Goal: Task Accomplishment & Management: Manage account settings

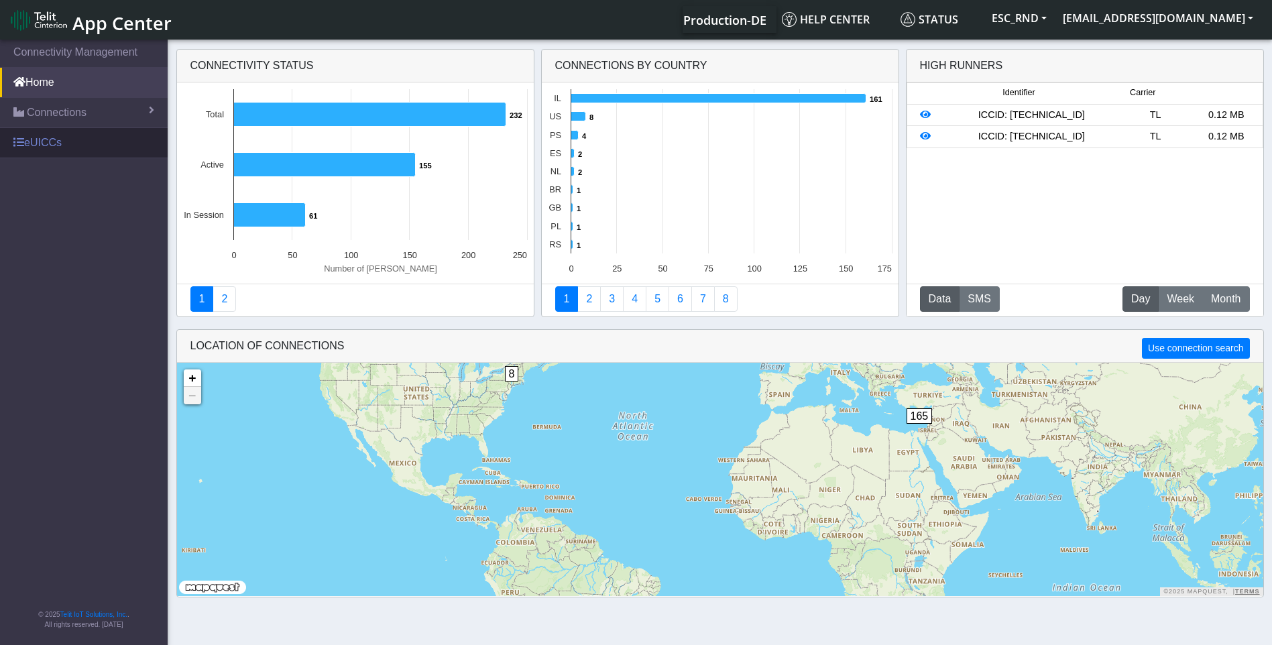
click at [50, 145] on link "eUICCs" at bounding box center [84, 143] width 168 height 30
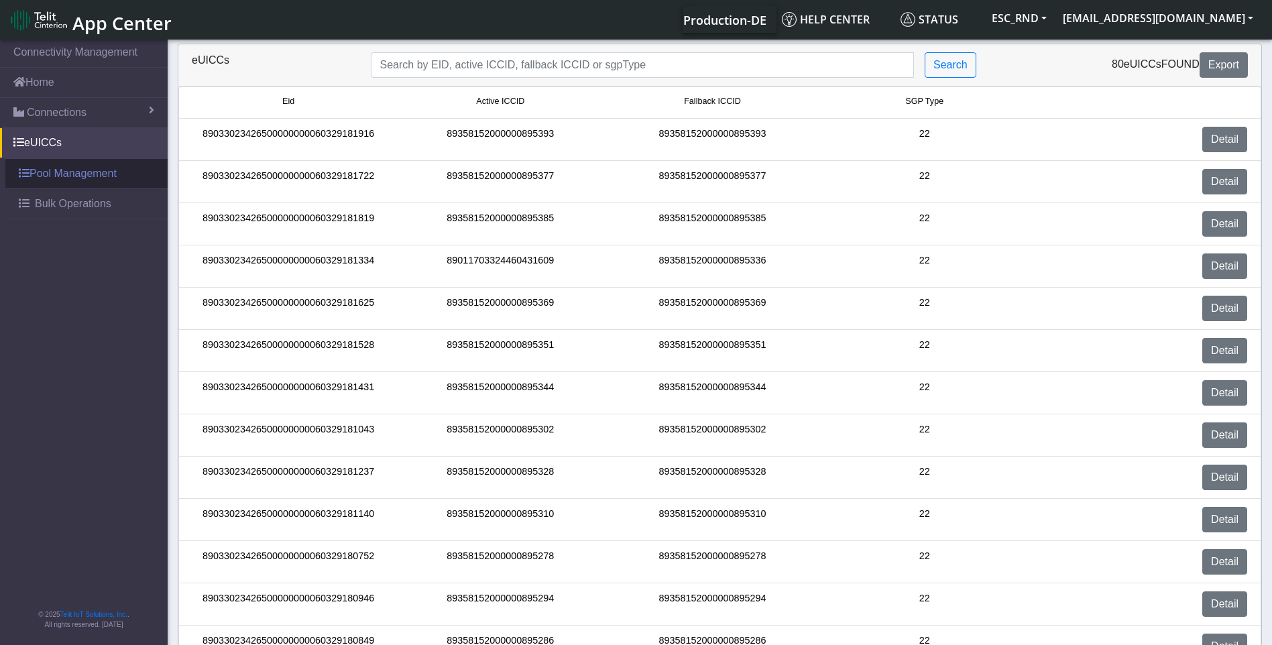
click at [66, 175] on link "Pool Management" at bounding box center [86, 174] width 162 height 30
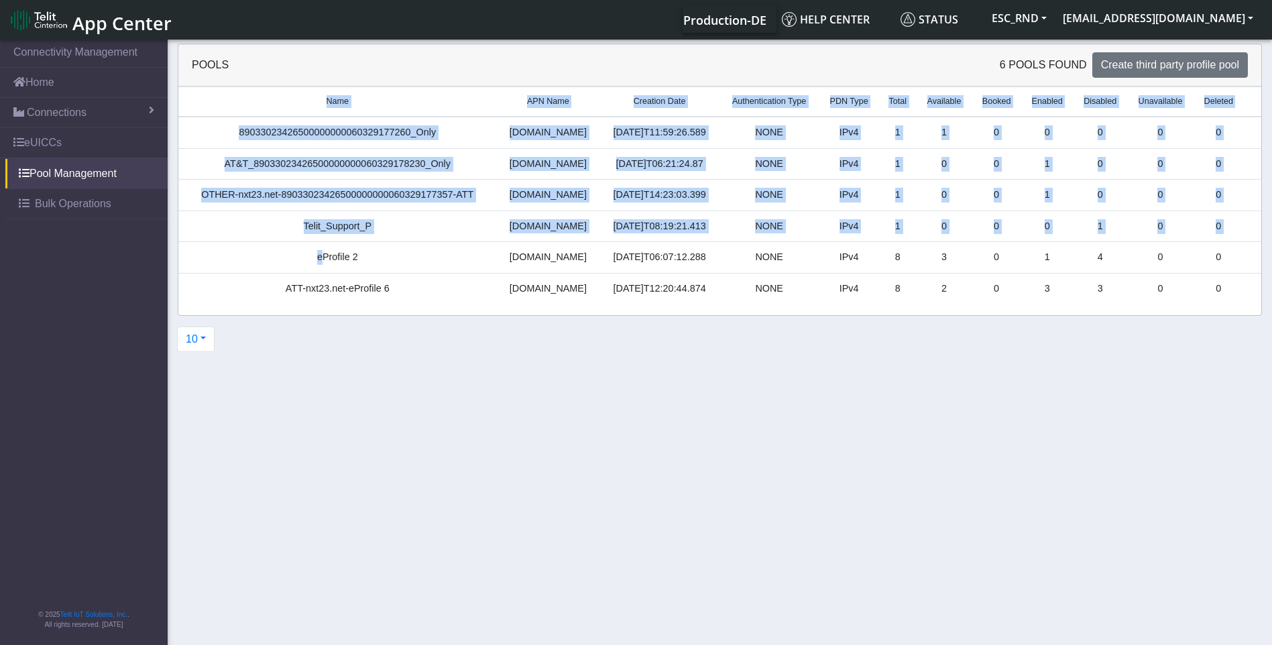
drag, startPoint x: 266, startPoint y: 253, endPoint x: 1266, endPoint y: 294, distance: 1000.5
click at [1266, 294] on div "Pools 6 pools found Create third party profile pool Name APN Name Creation Date…" at bounding box center [720, 180] width 1104 height 272
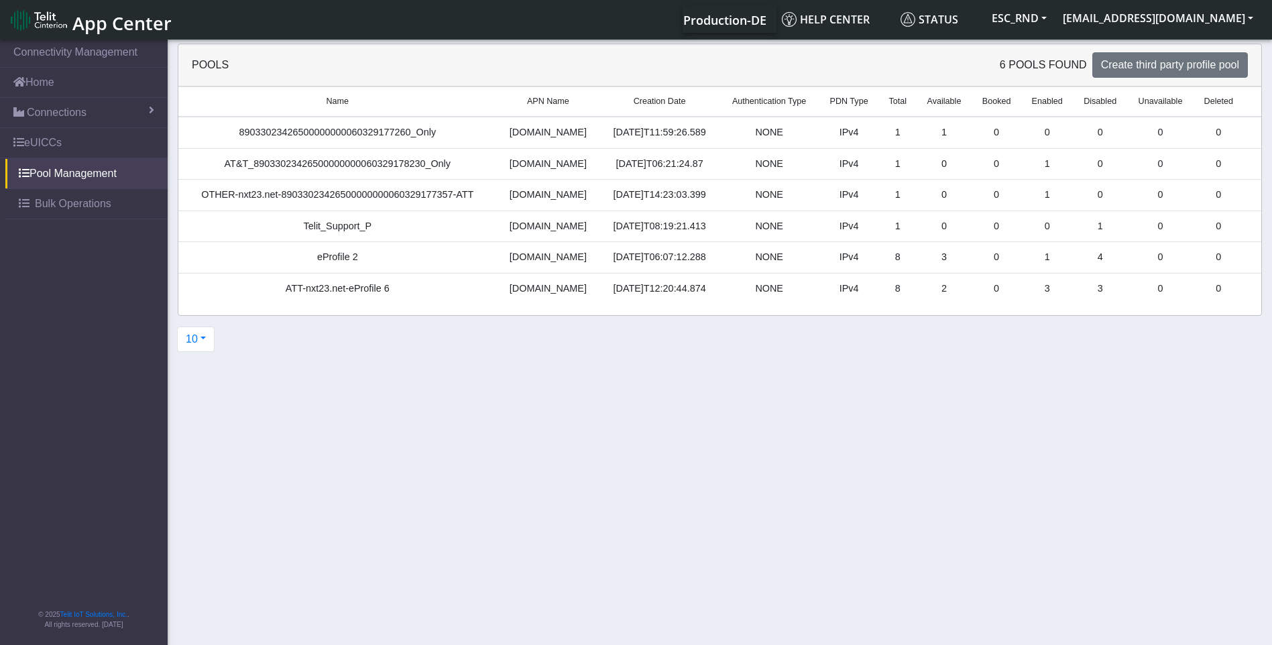
click at [436, 381] on section "Connectivity Management Home Connections List Map eUICCs Pool Management Bulk O…" at bounding box center [636, 343] width 1272 height 613
click at [45, 135] on link "eUICCs" at bounding box center [84, 143] width 168 height 30
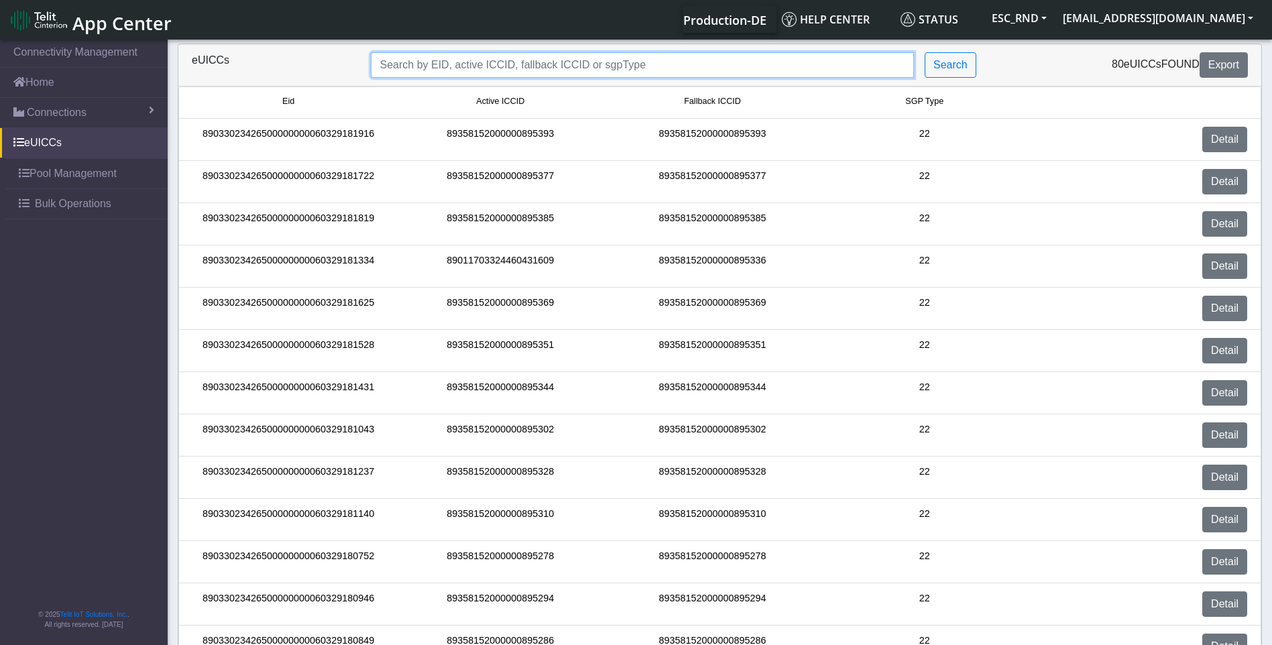
click at [477, 65] on input "Search..." at bounding box center [642, 64] width 543 height 25
click at [949, 78] on div "eUICCs 89033023426500000000060329177260 Search 80 eUICCs found Export" at bounding box center [719, 65] width 1083 height 42
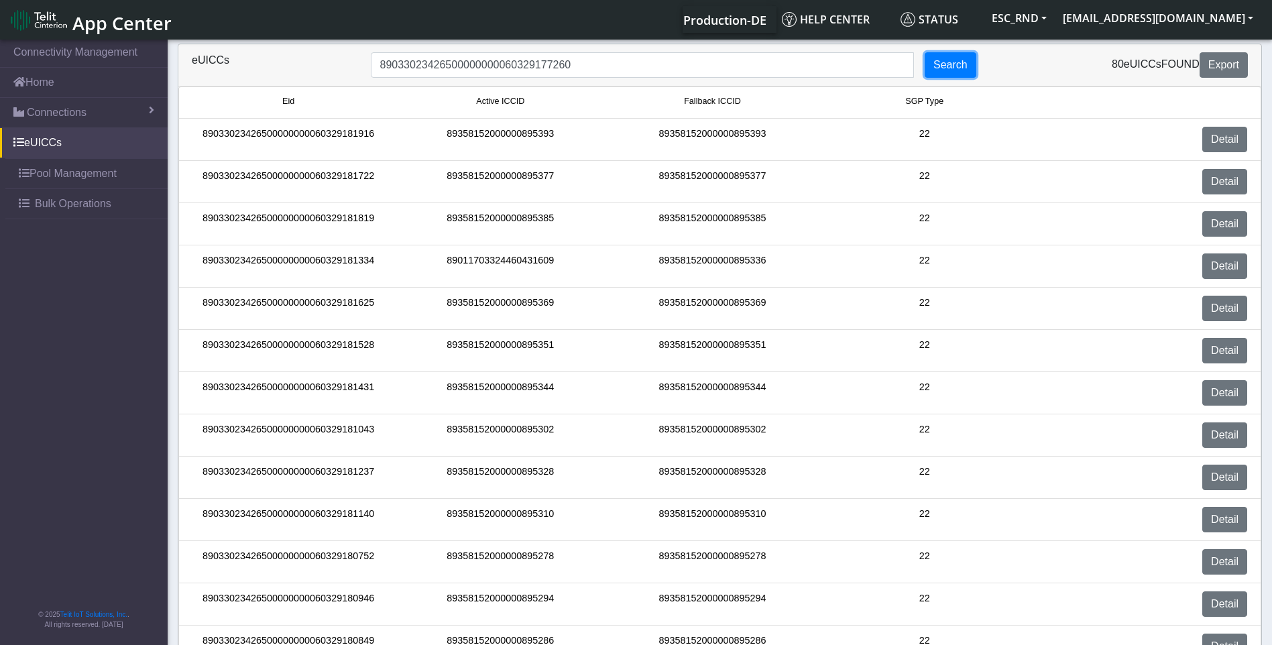
click at [948, 68] on button "Search" at bounding box center [951, 64] width 52 height 25
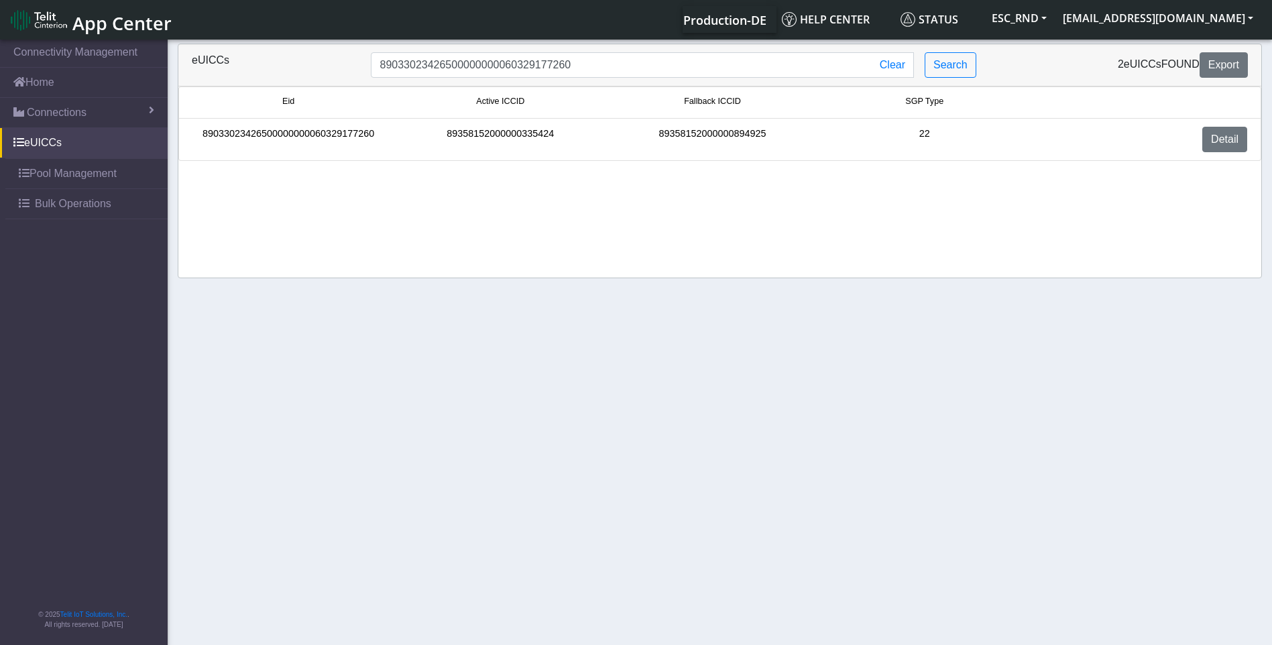
click at [502, 138] on div "89358152000000335424" at bounding box center [500, 139] width 212 height 25
click at [512, 136] on div "89358152000000335424" at bounding box center [500, 139] width 212 height 25
drag, startPoint x: 512, startPoint y: 136, endPoint x: 678, endPoint y: 136, distance: 166.3
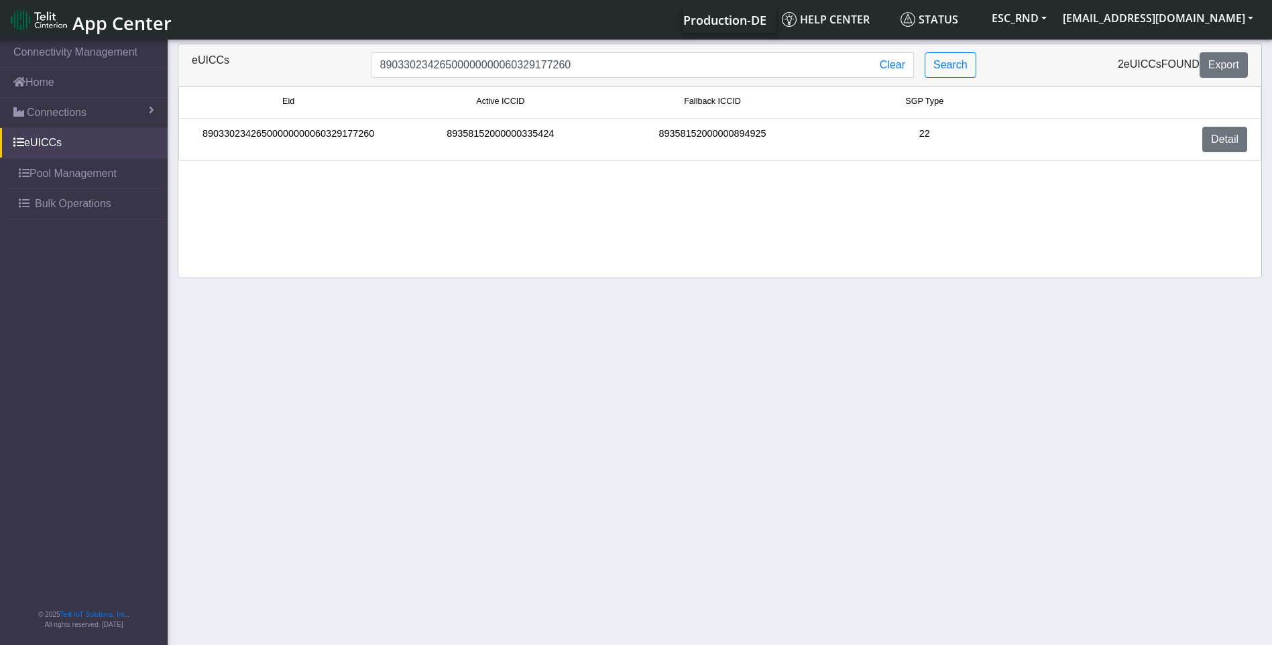
click at [678, 136] on div "89358152000000894925" at bounding box center [712, 139] width 212 height 25
copy div "89358152000000894925"
click at [579, 213] on div "Eid Active ICCID Fallback ICCID SGP Type 89033023426500000000060329177260 89358…" at bounding box center [719, 181] width 1083 height 191
click at [592, 68] on input "89033023426500000000060329177260" at bounding box center [621, 64] width 501 height 25
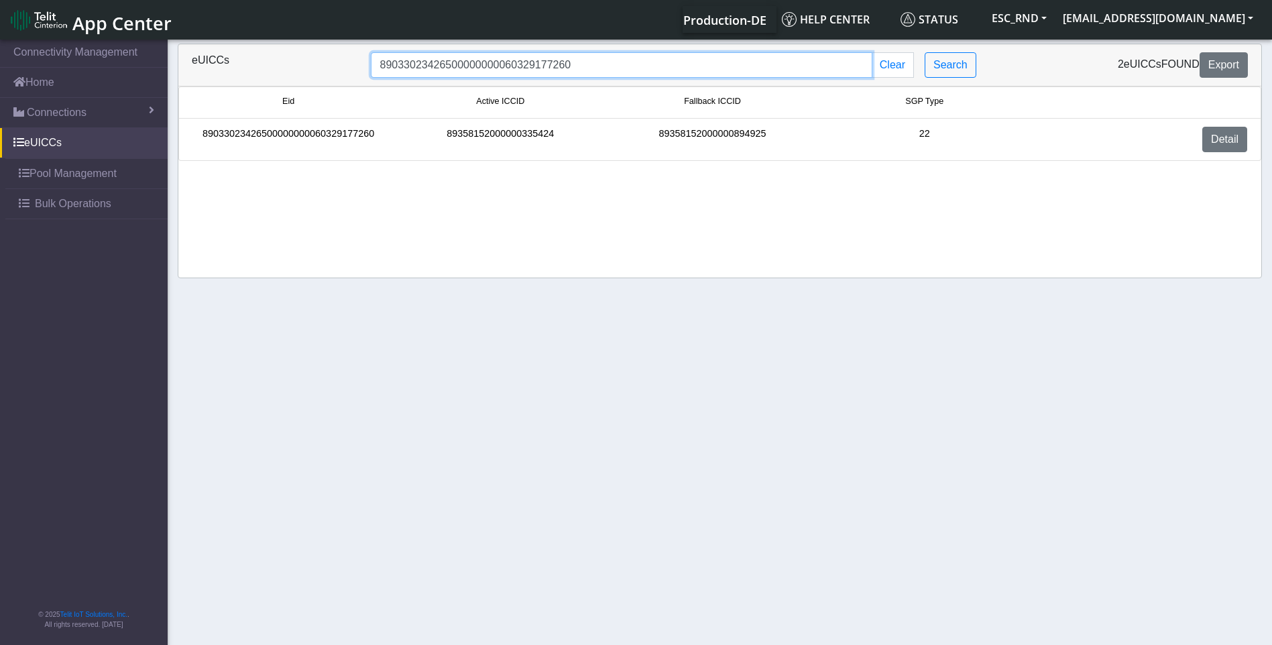
drag, startPoint x: 548, startPoint y: 70, endPoint x: 250, endPoint y: 61, distance: 297.8
click at [251, 62] on div "eUICCs 89033023426500000000060329177260 Clear Search 2 eUICCs found Export" at bounding box center [720, 64] width 1076 height 25
paste input "358152000000894925"
drag, startPoint x: 521, startPoint y: 62, endPoint x: 145, endPoint y: 1, distance: 380.4
click at [145, 37] on body "App Center Production-DE Help center Status ESC_RND [EMAIL_ADDRESS][DOMAIN_NAME…" at bounding box center [636, 343] width 1272 height 613
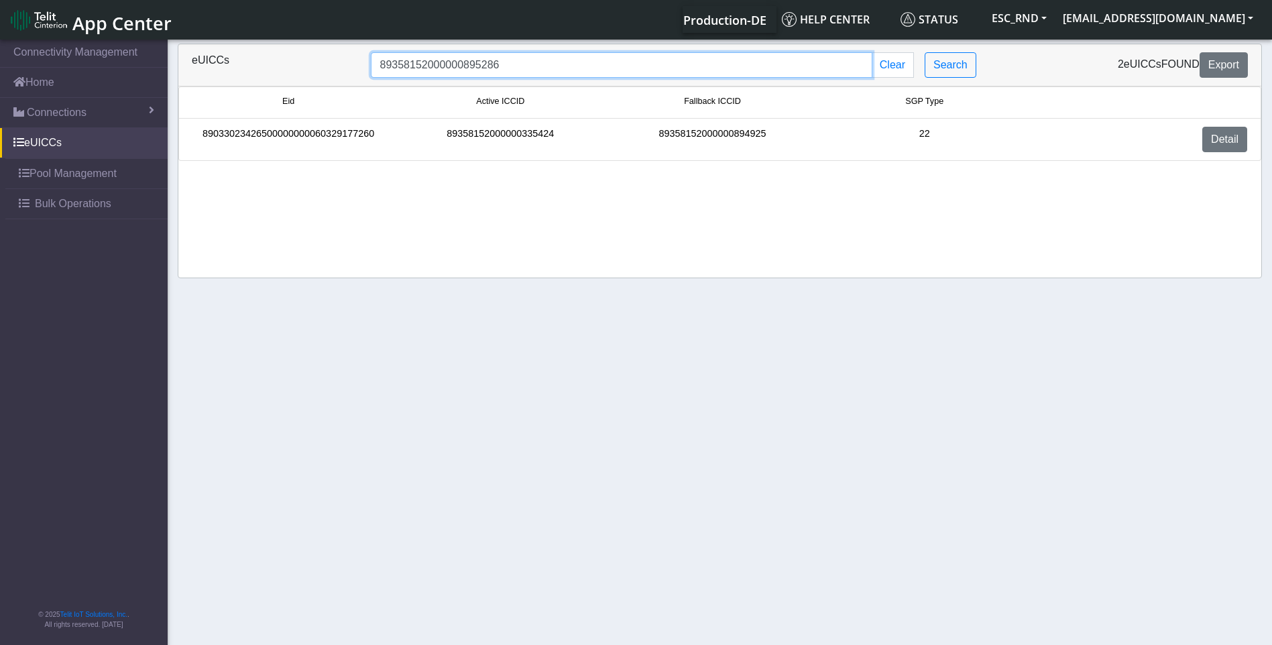
type input "89358152000000895286"
click at [1233, 139] on link "Detail" at bounding box center [1224, 139] width 45 height 25
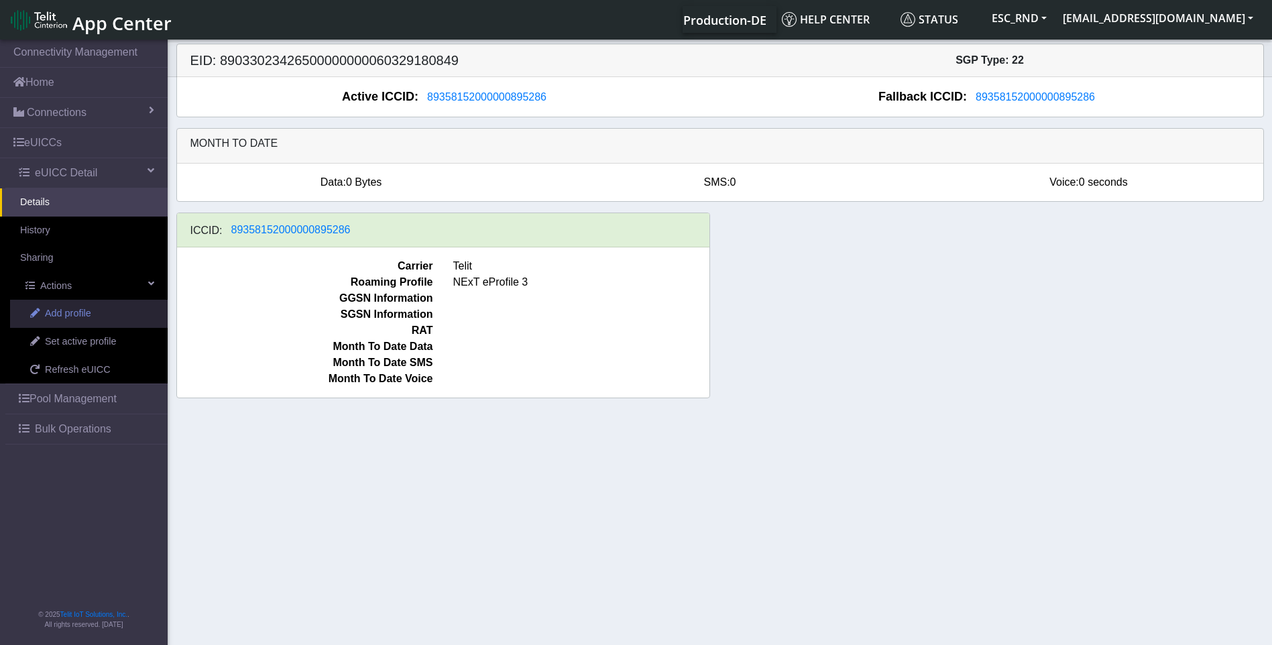
click at [72, 311] on span "Add profile" at bounding box center [68, 313] width 46 height 15
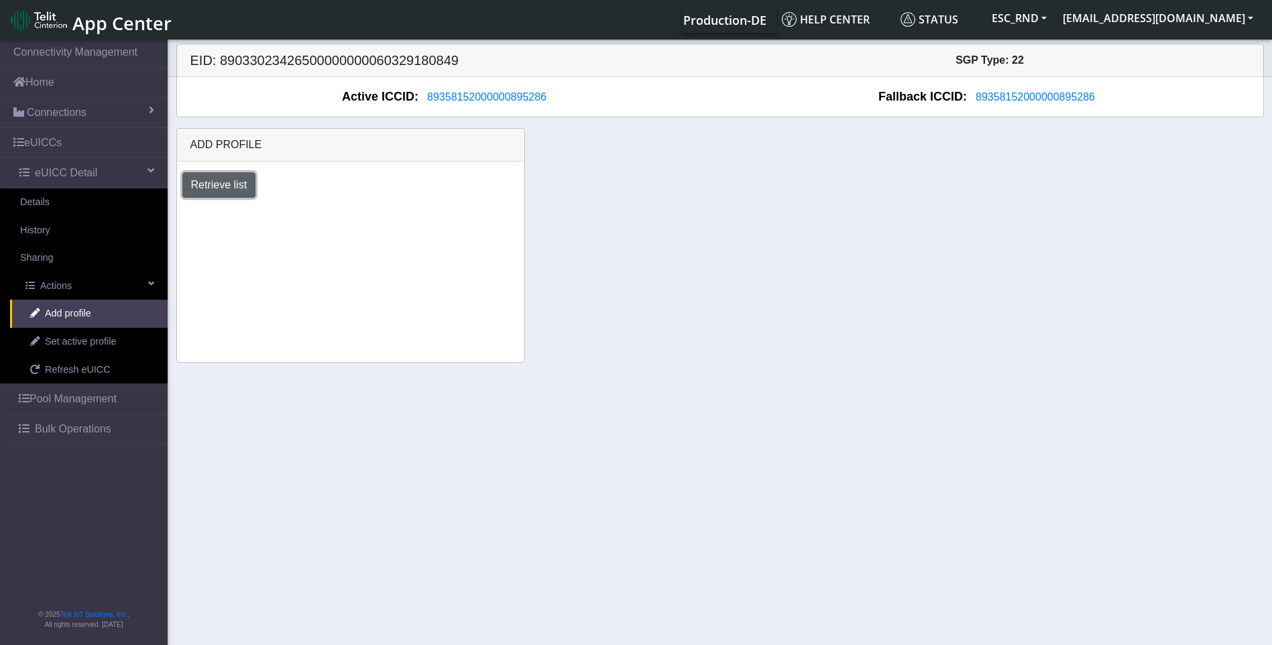
click at [215, 184] on button "Retrieve list" at bounding box center [219, 184] width 74 height 25
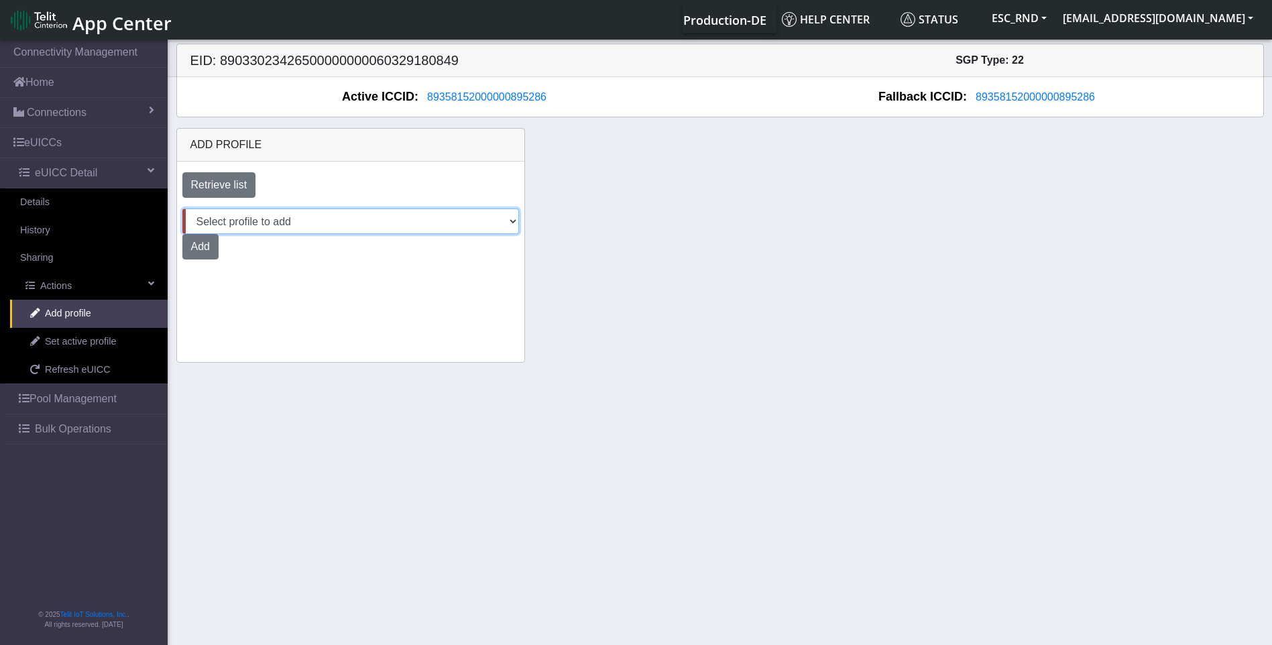
click at [352, 217] on select "Select profile to add 89033023426500000000060329177260_Only (available: 1) AT&T…" at bounding box center [350, 221] width 337 height 25
select select "a4e11ace-1599-4737-9aa4-e9b2653b76b9"
click at [182, 209] on select "Select profile to add 89033023426500000000060329177260_Only (available: 1) AT&T…" at bounding box center [350, 221] width 337 height 25
click at [609, 236] on div "Add profile Retrieve list Select profile to add 8903302342650000000006032917726…" at bounding box center [720, 245] width 1108 height 235
